Goal: Information Seeking & Learning: Learn about a topic

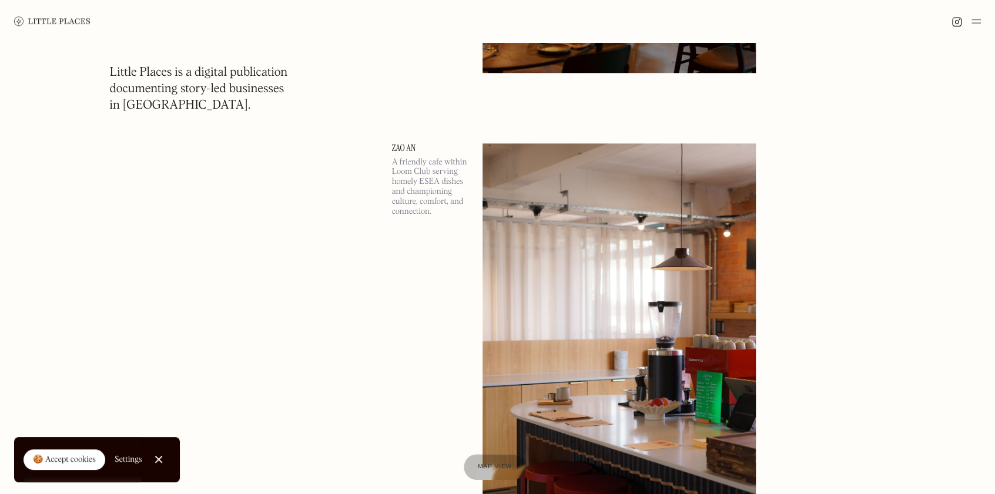
scroll to position [903, 0]
click at [49, 19] on img at bounding box center [52, 20] width 76 height 9
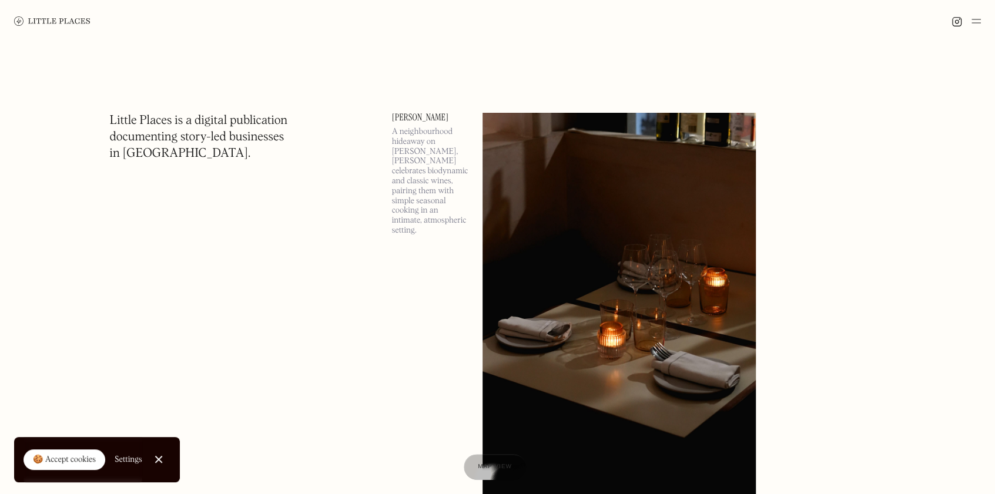
click at [975, 18] on img at bounding box center [976, 21] width 9 height 14
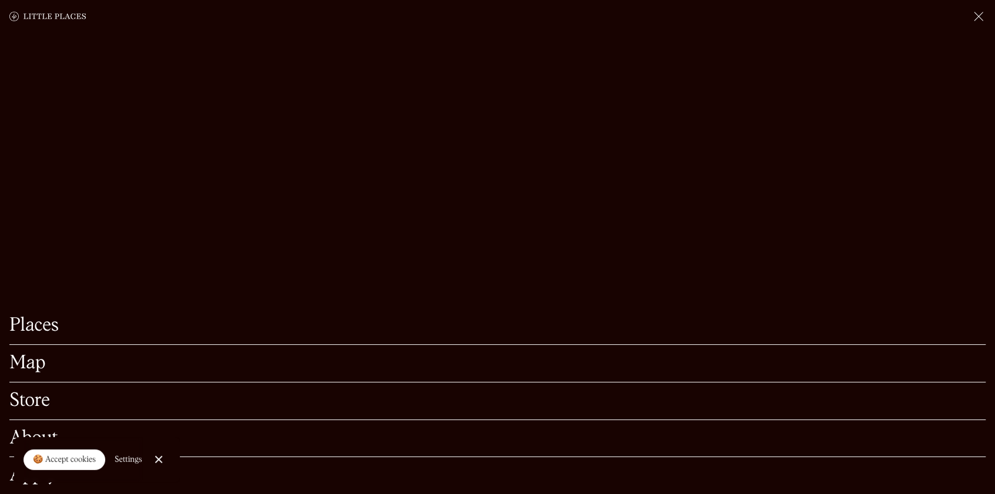
click at [41, 355] on link "Map" at bounding box center [497, 364] width 977 height 18
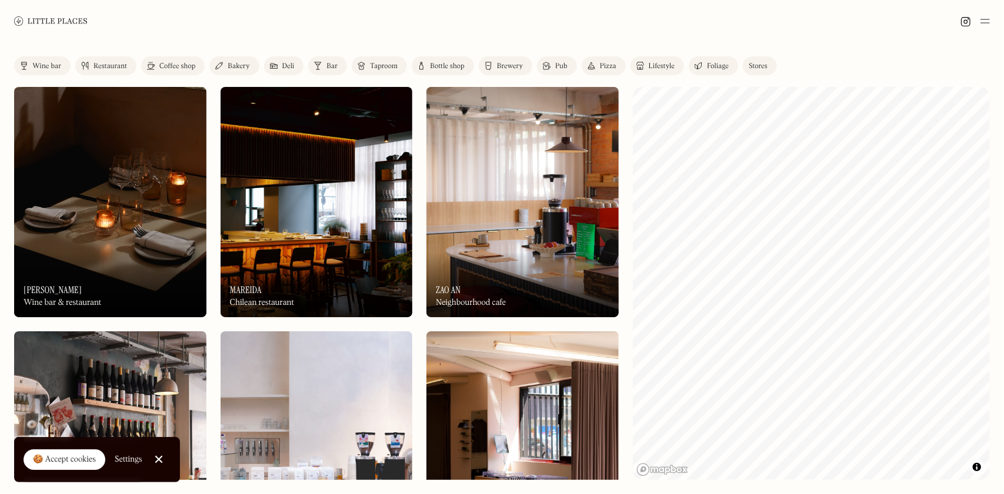
click at [108, 63] on div "Restaurant" at bounding box center [110, 66] width 34 height 7
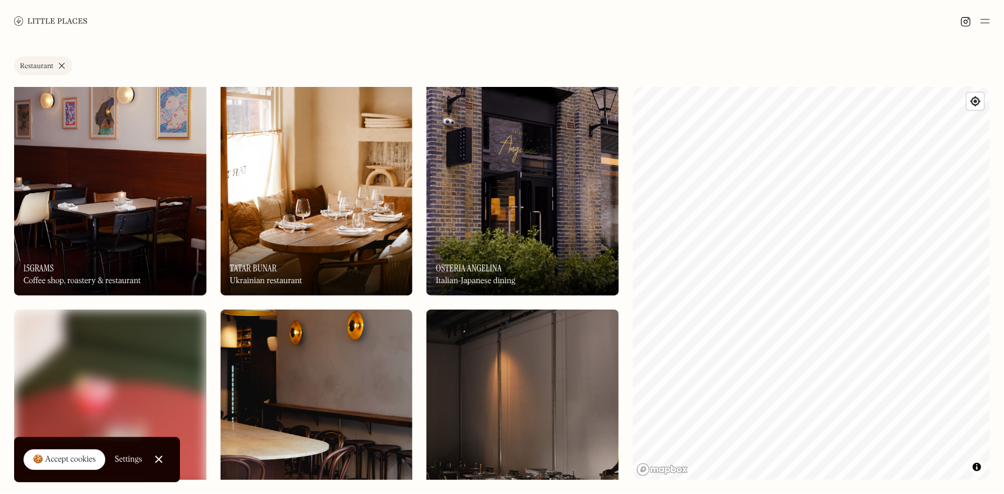
scroll to position [266, 0]
click at [484, 273] on h3 "Osteria Angelina" at bounding box center [469, 268] width 66 height 11
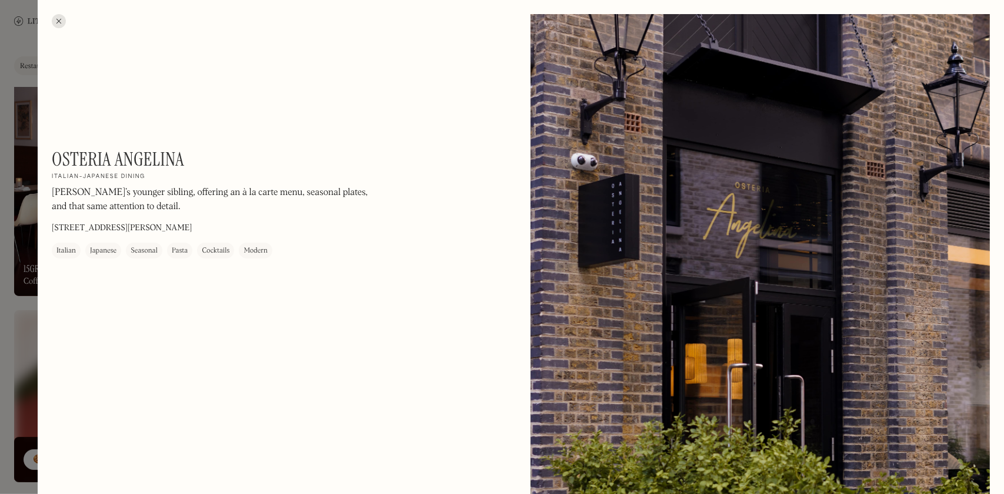
click at [62, 21] on div at bounding box center [59, 21] width 14 height 14
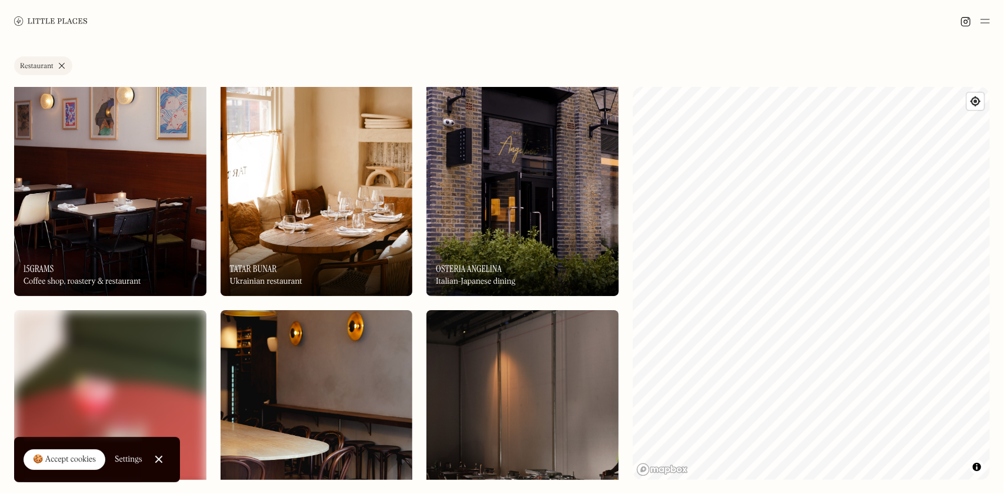
click at [500, 277] on div "Italian-Japanese dining" at bounding box center [475, 282] width 79 height 10
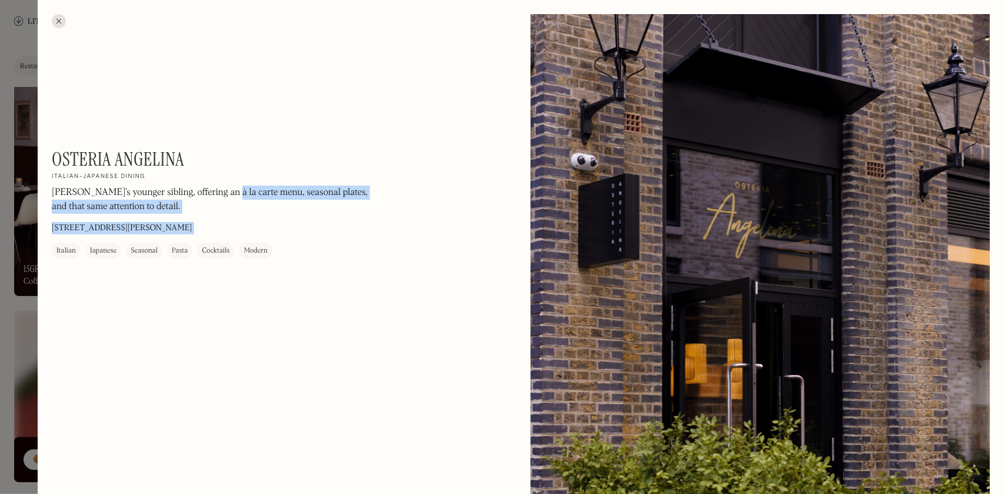
drag, startPoint x: 221, startPoint y: 159, endPoint x: 46, endPoint y: 162, distance: 175.3
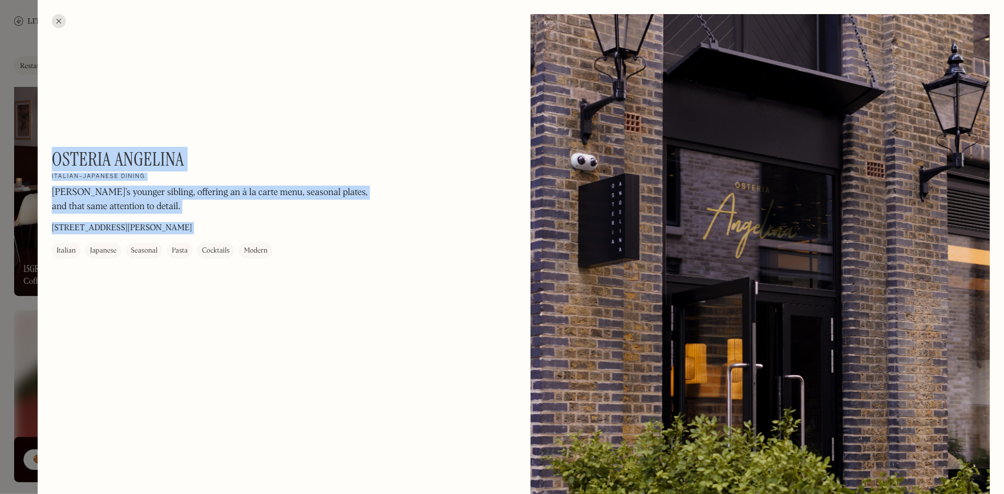
copy div "Osteria Angelina On Our Radar Italian-Japanese dining [PERSON_NAME]’s younger s…"
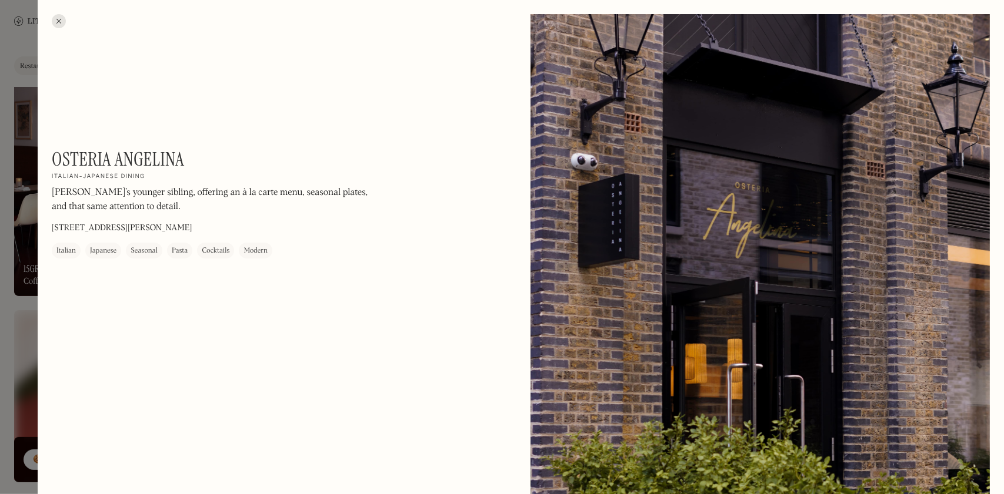
click at [6, 241] on div at bounding box center [502, 247] width 1004 height 494
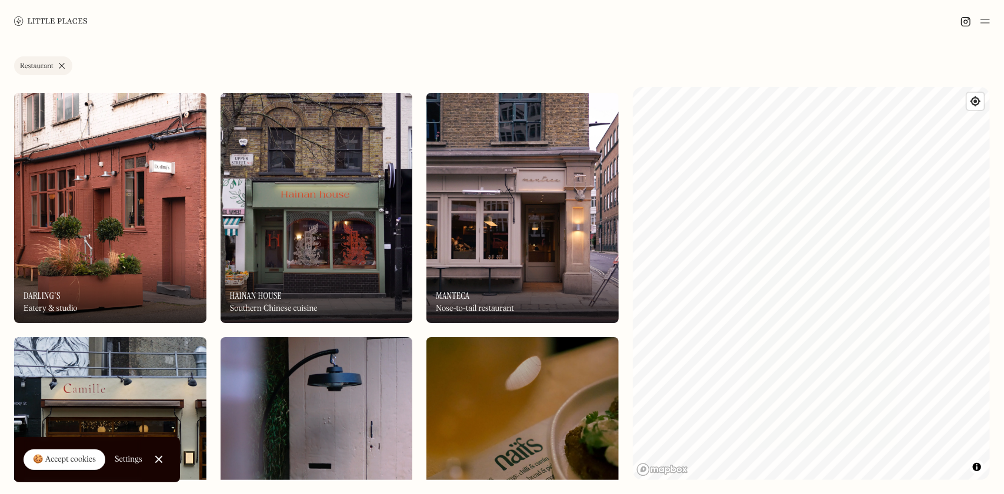
scroll to position [2933, 0]
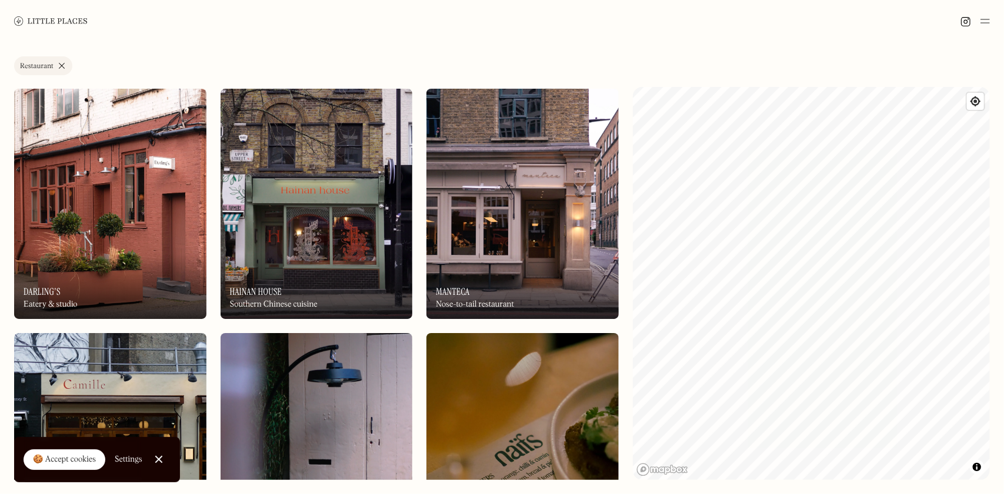
click at [322, 188] on img at bounding box center [316, 204] width 192 height 230
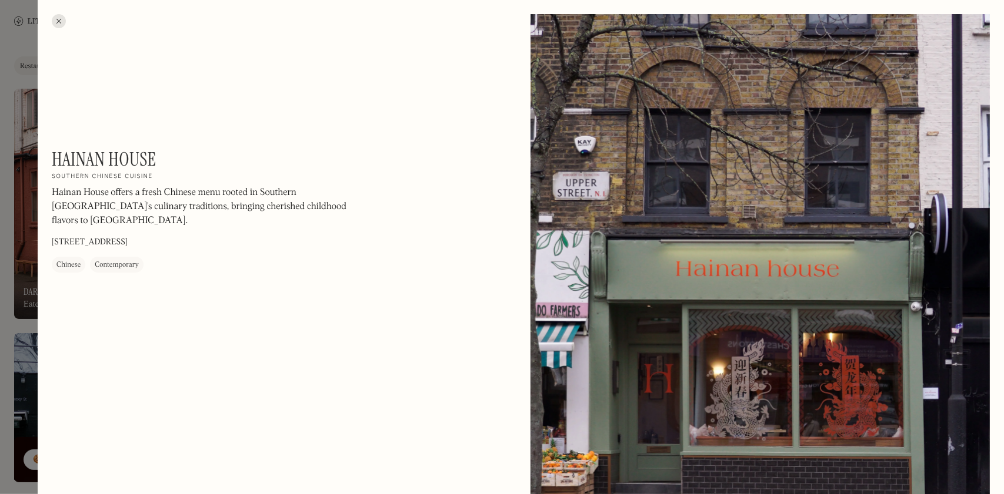
click at [62, 21] on div at bounding box center [59, 21] width 14 height 14
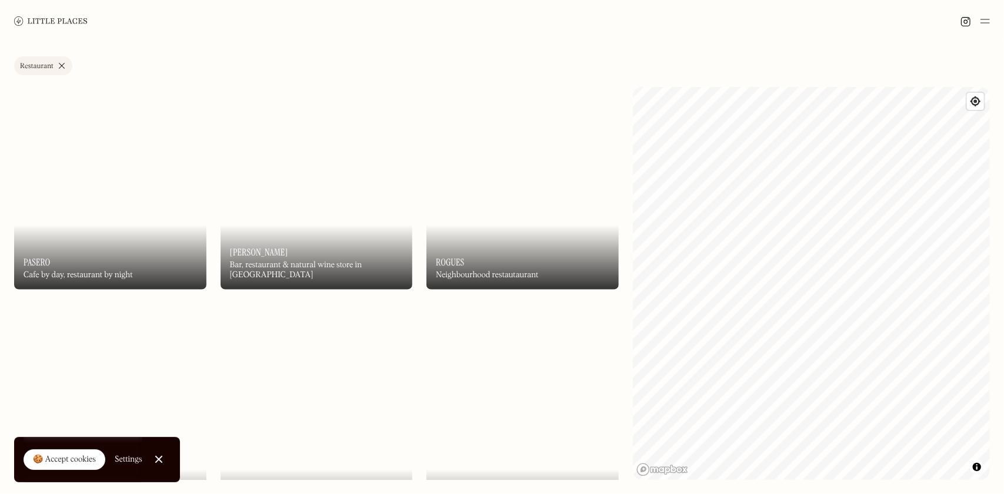
scroll to position [3913, 0]
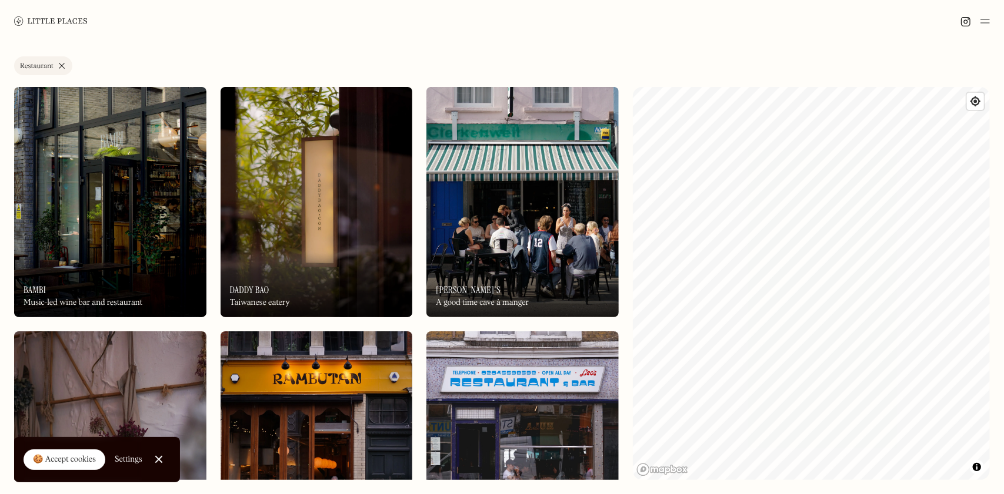
click at [325, 207] on img at bounding box center [316, 202] width 192 height 230
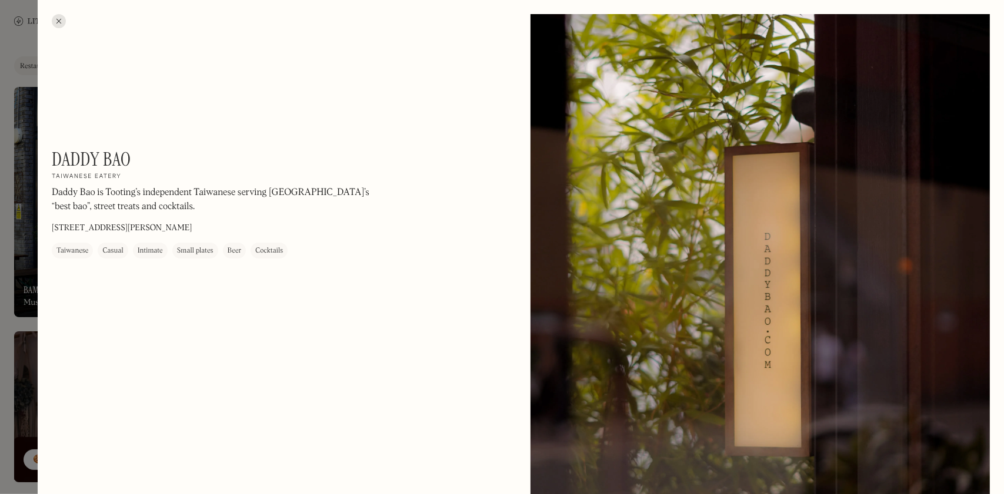
click at [59, 22] on div at bounding box center [59, 21] width 14 height 14
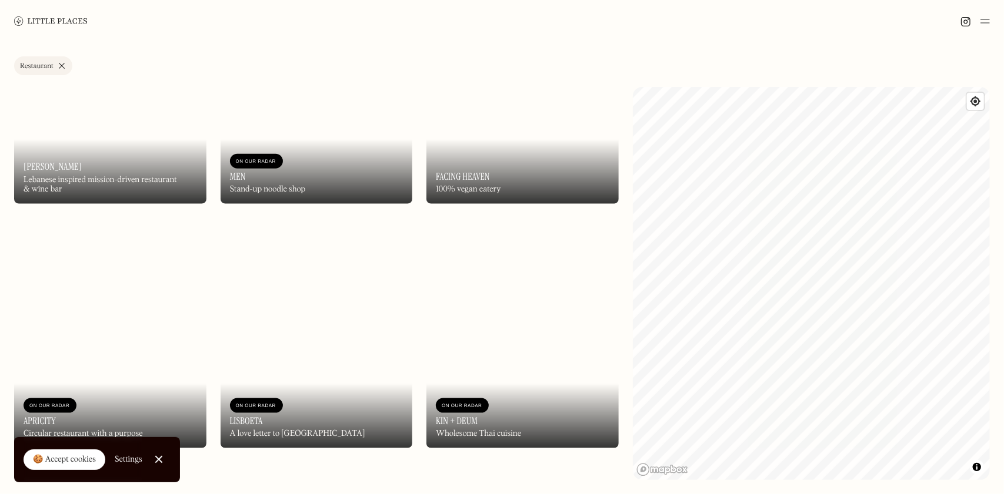
scroll to position [6637, 0]
